Goal: Task Accomplishment & Management: Complete application form

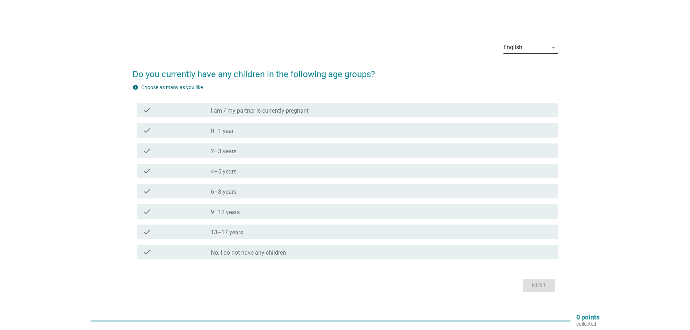
click at [536, 49] on div "English" at bounding box center [525, 48] width 44 height 12
click at [522, 70] on div "Bahasa Melayu" at bounding box center [530, 70] width 43 height 9
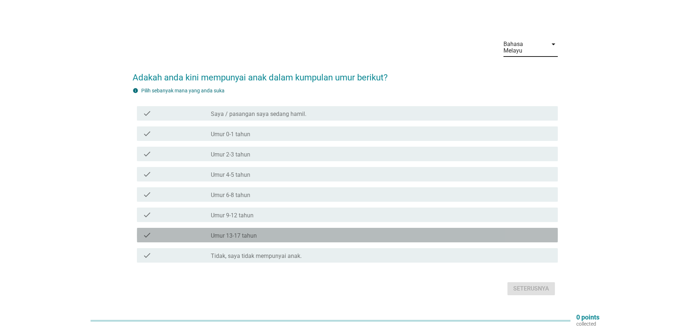
click at [232, 233] on label "Umur 13-17 tahun" at bounding box center [234, 235] width 46 height 7
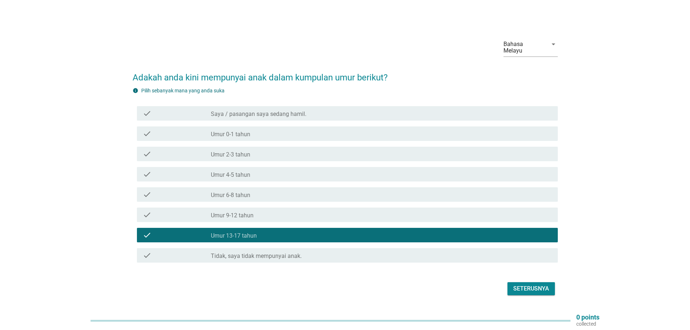
click at [527, 282] on button "Seterusnya" at bounding box center [530, 288] width 47 height 13
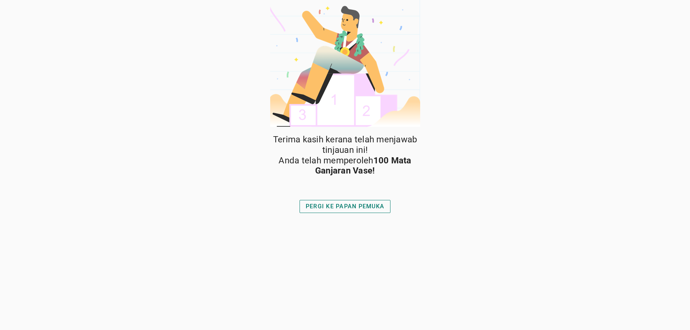
click at [364, 204] on div "PERGI KE PAPAN PEMUKA" at bounding box center [344, 206] width 79 height 9
